Goal: Find specific page/section: Find specific page/section

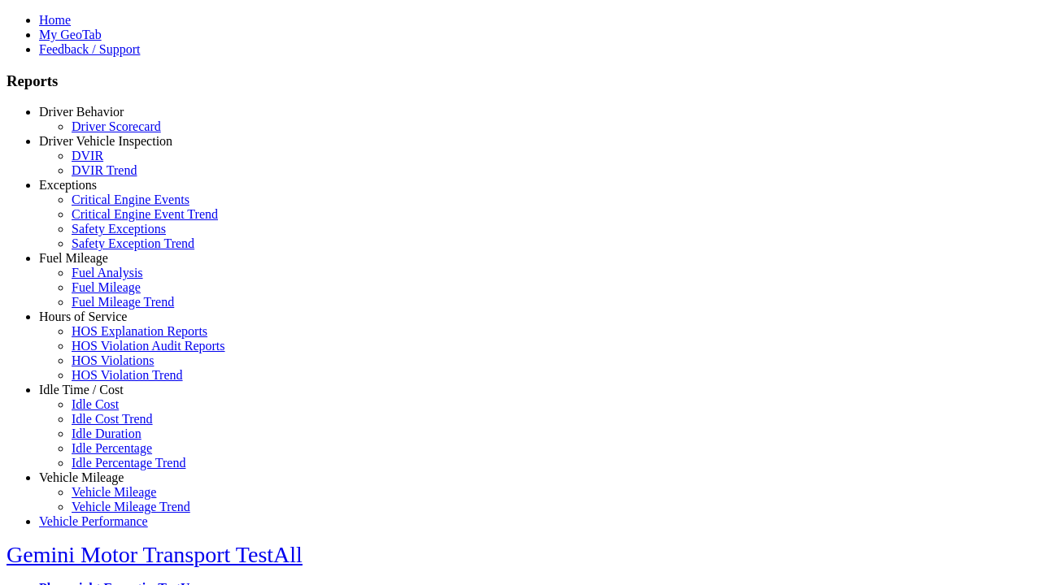
click at [93, 471] on link "Vehicle Mileage" at bounding box center [81, 478] width 85 height 14
click at [106, 485] on link "Vehicle Mileage" at bounding box center [114, 492] width 85 height 14
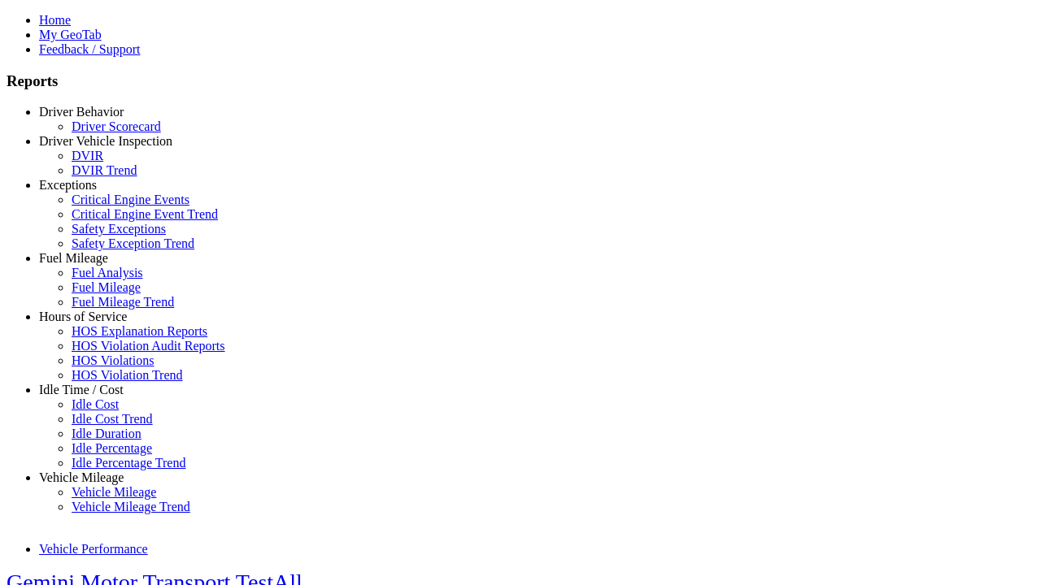
select select "**********"
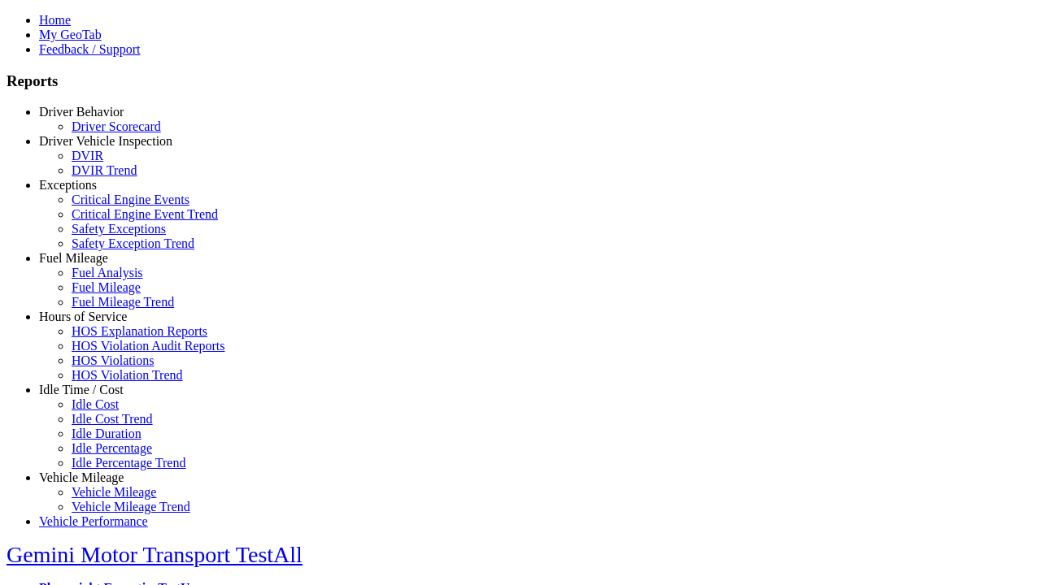
type input "**********"
